Goal: Information Seeking & Learning: Learn about a topic

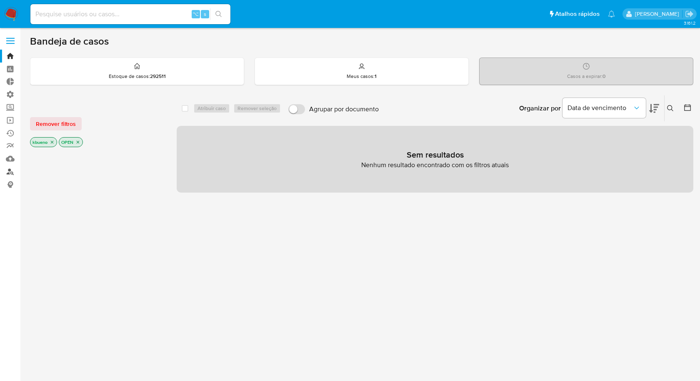
click at [10, 172] on link "Localizador de pessoas" at bounding box center [49, 171] width 99 height 13
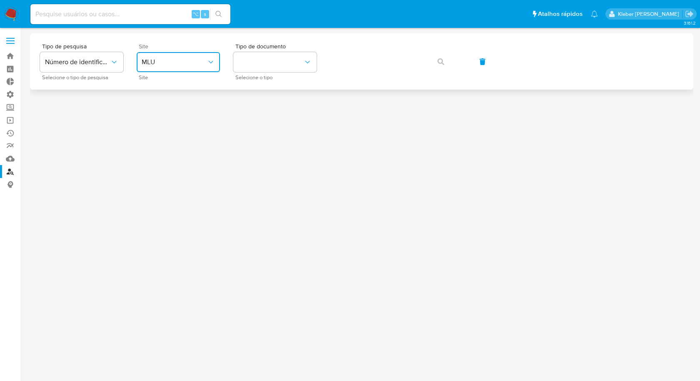
click at [205, 59] on span "MLU" at bounding box center [174, 62] width 65 height 8
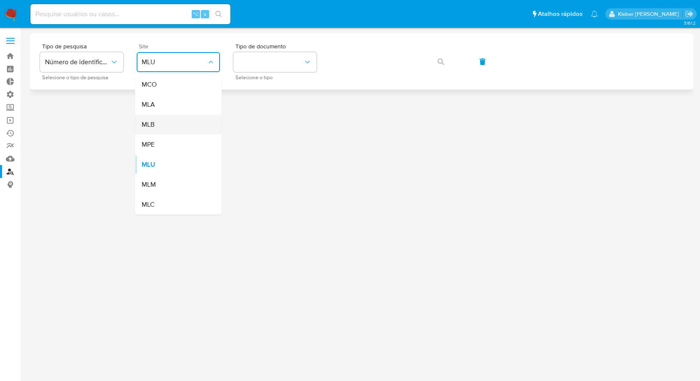
click at [181, 125] on div "MLB" at bounding box center [176, 125] width 68 height 20
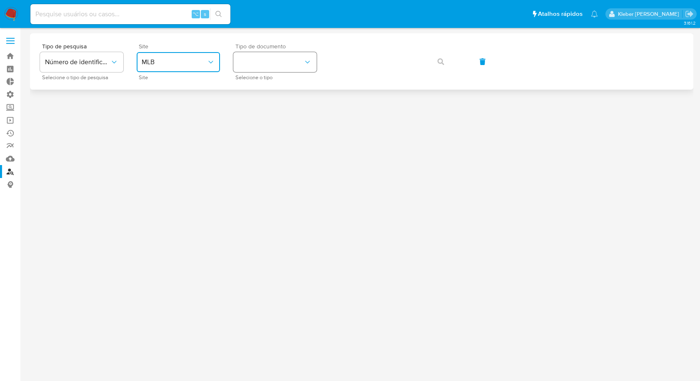
click at [275, 67] on button "identificationType" at bounding box center [274, 62] width 83 height 20
click at [251, 118] on div "CPF CPF" at bounding box center [272, 117] width 68 height 28
click at [440, 62] on icon "button" at bounding box center [440, 61] width 7 height 7
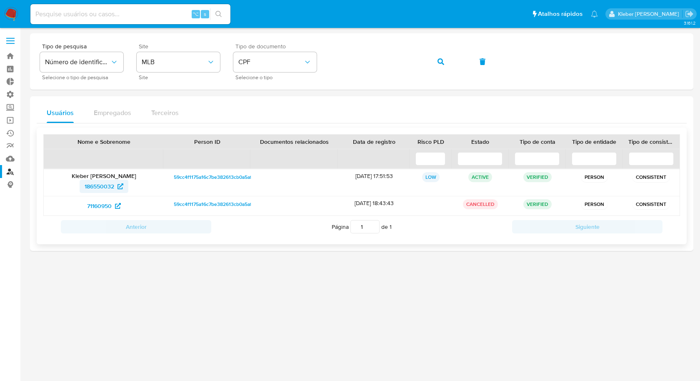
click at [102, 185] on span "186550032" at bounding box center [100, 186] width 30 height 13
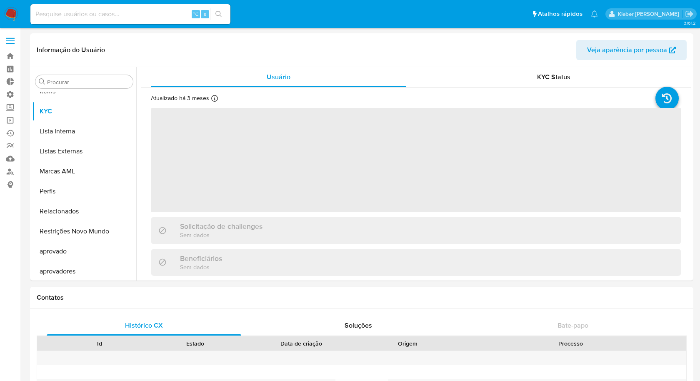
scroll to position [432, 0]
select select "10"
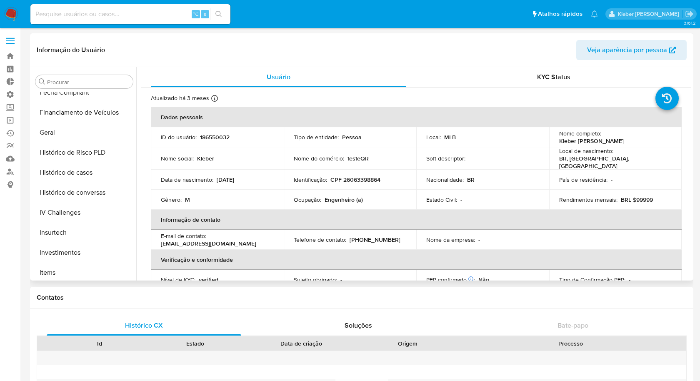
scroll to position [247, 0]
click at [90, 155] on button "Histórico de Risco PLD" at bounding box center [80, 155] width 97 height 20
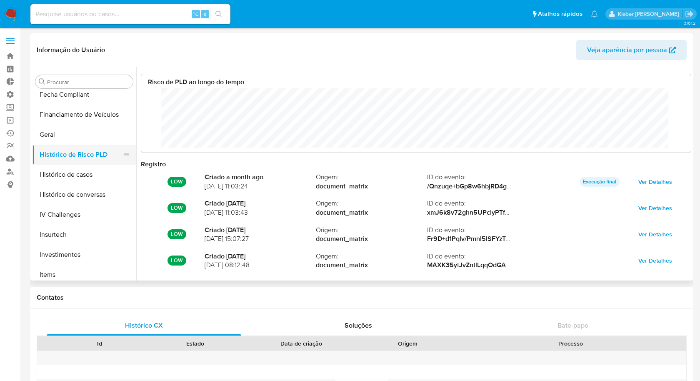
scroll to position [62, 533]
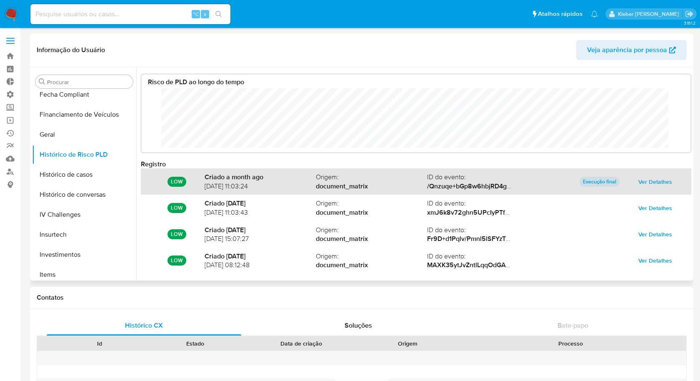
click at [660, 180] on span "Ver Detalhes" at bounding box center [655, 182] width 34 height 12
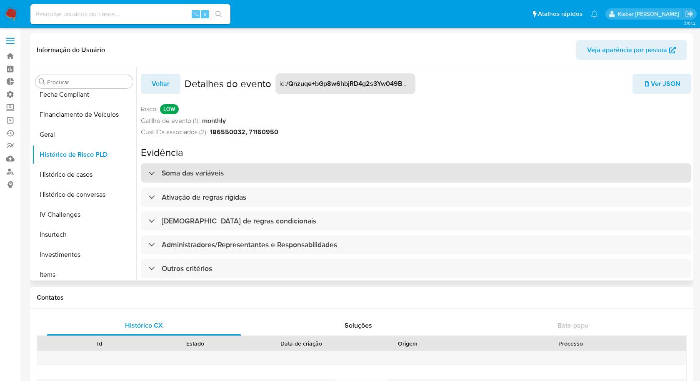
click at [148, 173] on div at bounding box center [148, 173] width 0 height 0
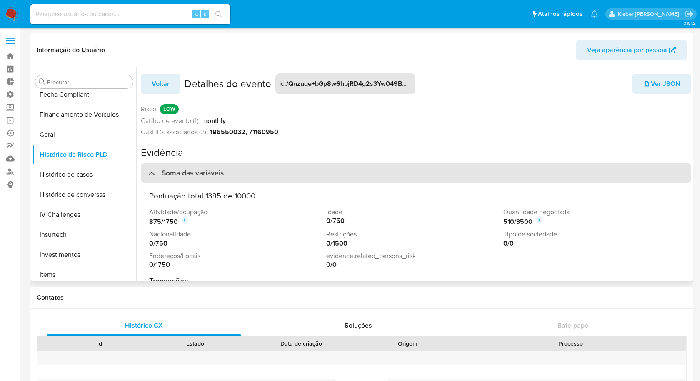
click at [148, 173] on div at bounding box center [148, 173] width 0 height 0
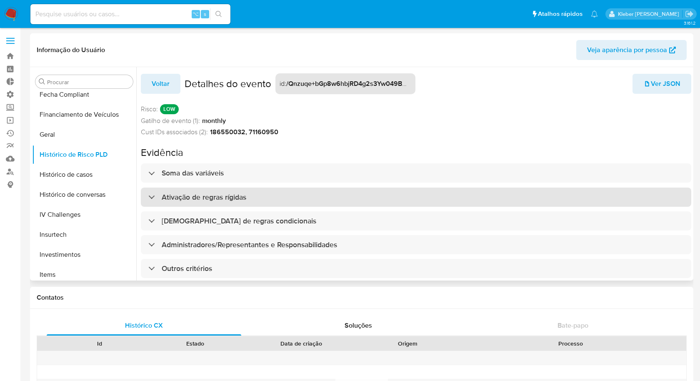
scroll to position [20, 0]
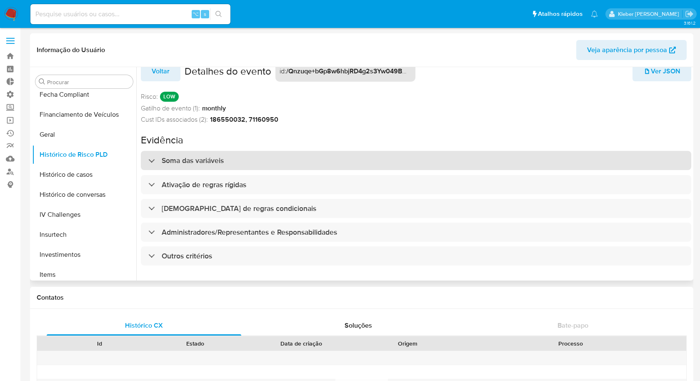
click at [151, 156] on div "Soma das variáveis" at bounding box center [185, 160] width 75 height 9
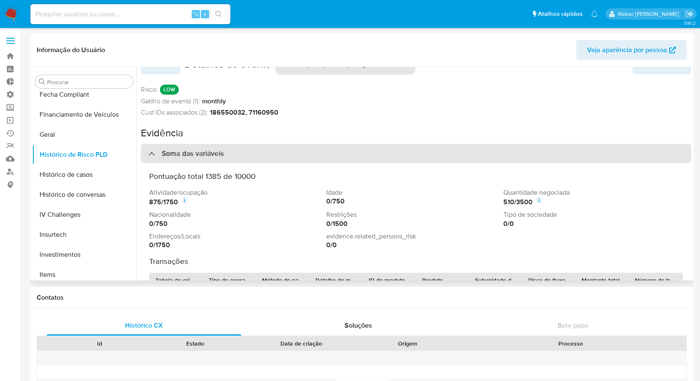
click at [148, 153] on div at bounding box center [148, 153] width 0 height 0
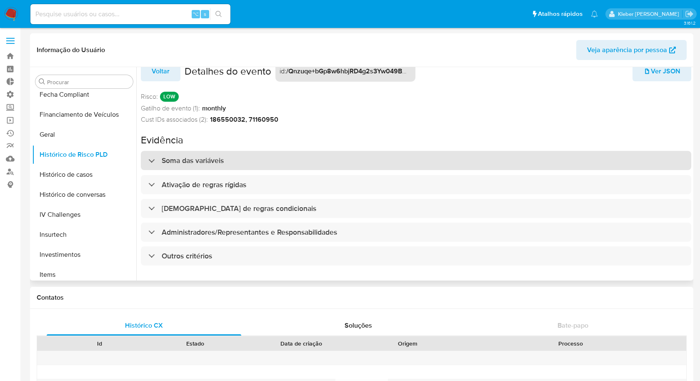
scroll to position [0, 0]
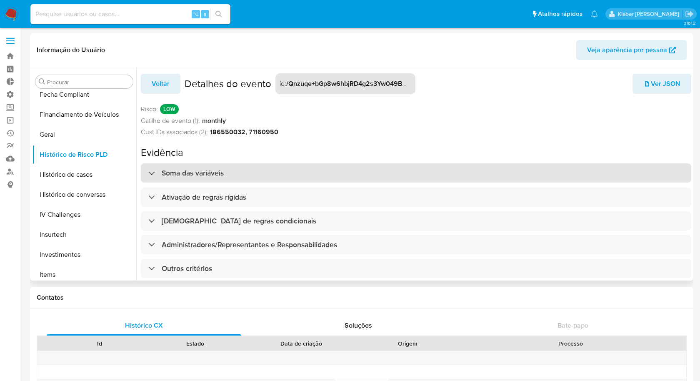
click at [148, 173] on div at bounding box center [148, 173] width 0 height 0
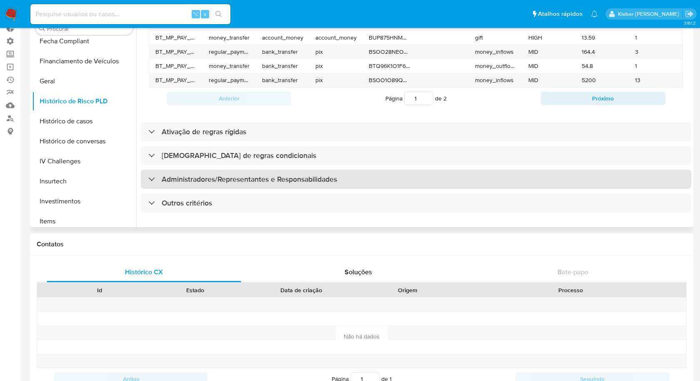
scroll to position [70, 0]
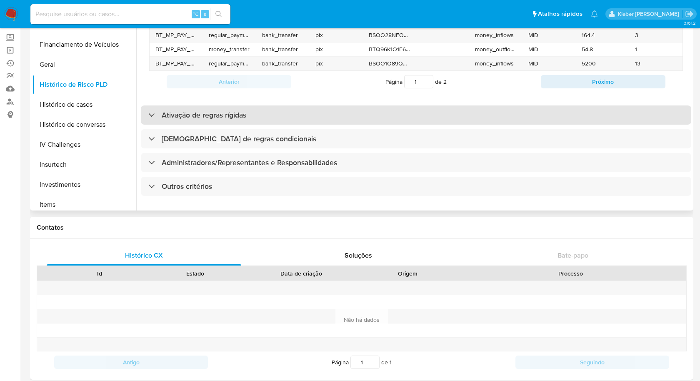
click at [148, 110] on div "Ativação de regras rígidas" at bounding box center [197, 114] width 98 height 9
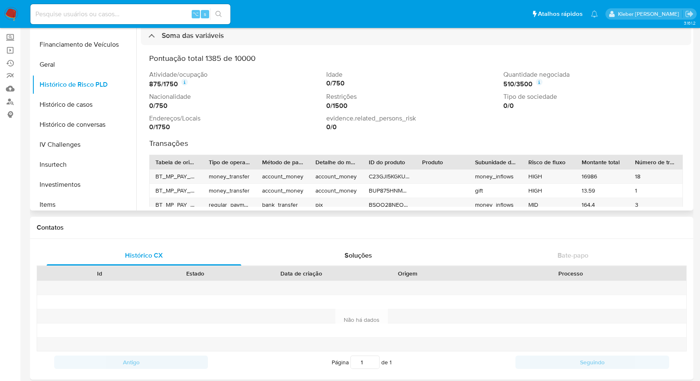
scroll to position [0, 0]
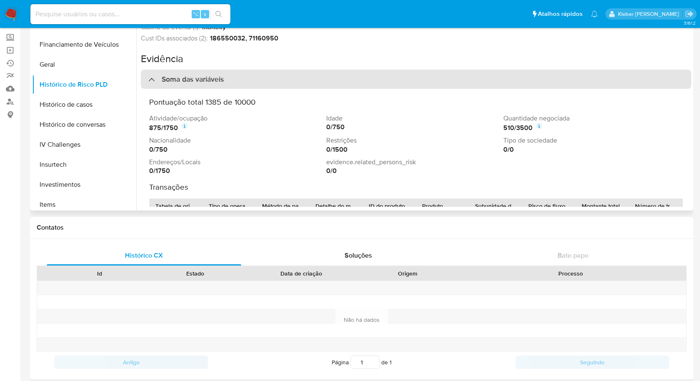
click at [149, 80] on div "Soma das variáveis" at bounding box center [185, 79] width 75 height 9
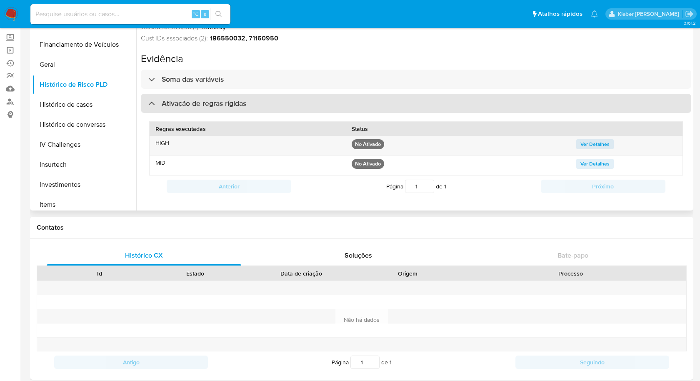
click at [151, 102] on div "Ativação de regras rígidas" at bounding box center [197, 103] width 98 height 9
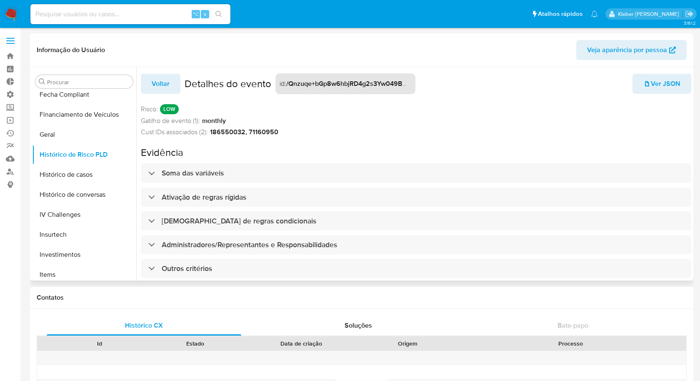
click at [162, 84] on span "Voltar" at bounding box center [161, 84] width 18 height 18
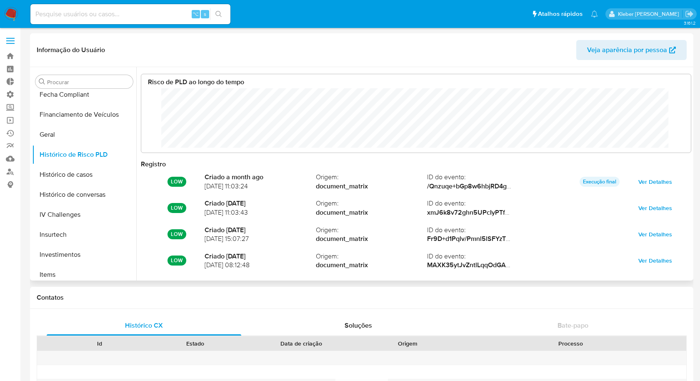
scroll to position [62, 533]
